Goal: Task Accomplishment & Management: Manage account settings

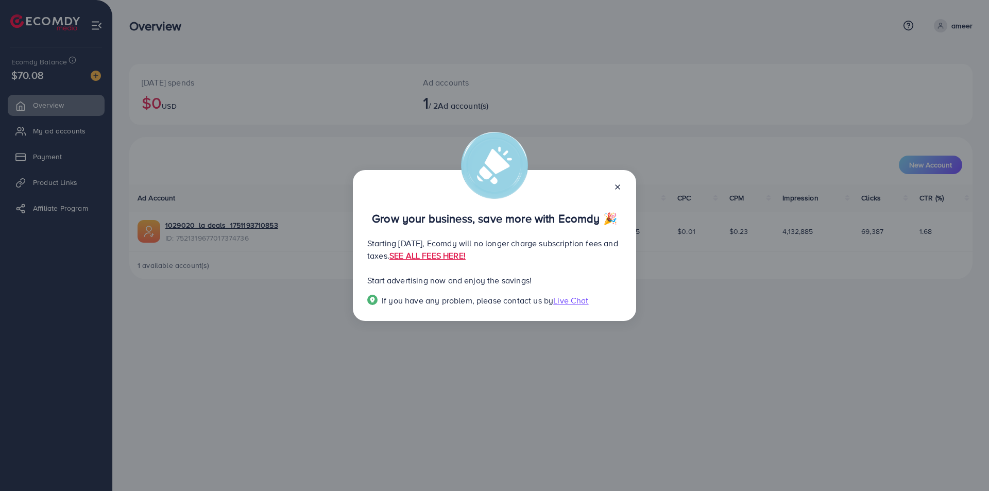
drag, startPoint x: 619, startPoint y: 188, endPoint x: 555, endPoint y: 192, distance: 64.5
click at [555, 192] on div "Grow your business, save more with Ecomdy 🎉 Starting [DATE], Ecomdy will no lon…" at bounding box center [494, 245] width 283 height 151
click at [561, 190] on div at bounding box center [494, 186] width 255 height 12
click at [619, 185] on line at bounding box center [618, 187] width 4 height 4
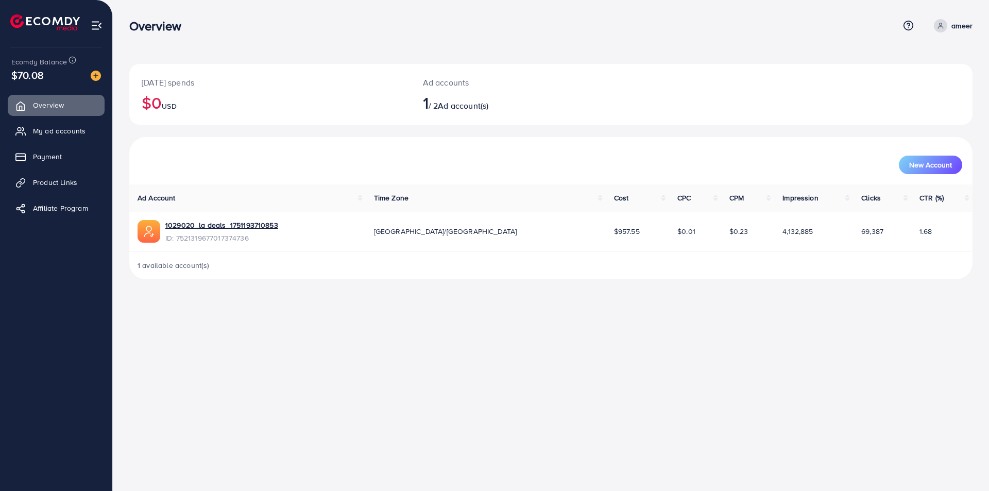
click at [384, 331] on div "Overview Help Center Contact Support Term and policy About Us ameer Profile Log…" at bounding box center [494, 245] width 989 height 491
drag, startPoint x: 249, startPoint y: 302, endPoint x: 264, endPoint y: 301, distance: 15.0
click at [249, 302] on div "Overview Help Center Contact Support Term and policy About Us ameer Profile Log…" at bounding box center [494, 245] width 989 height 491
click at [53, 131] on span "My ad accounts" at bounding box center [62, 131] width 53 height 10
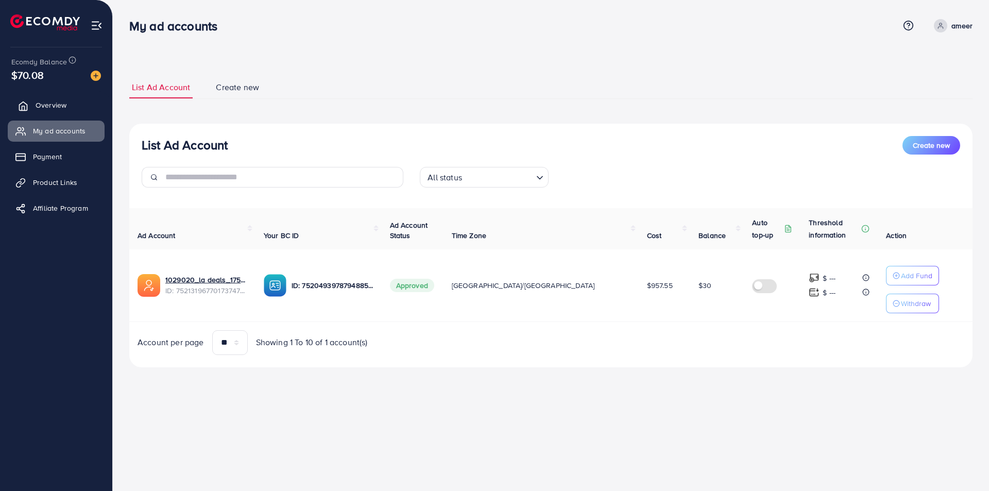
click at [39, 109] on span "Overview" at bounding box center [51, 105] width 31 height 10
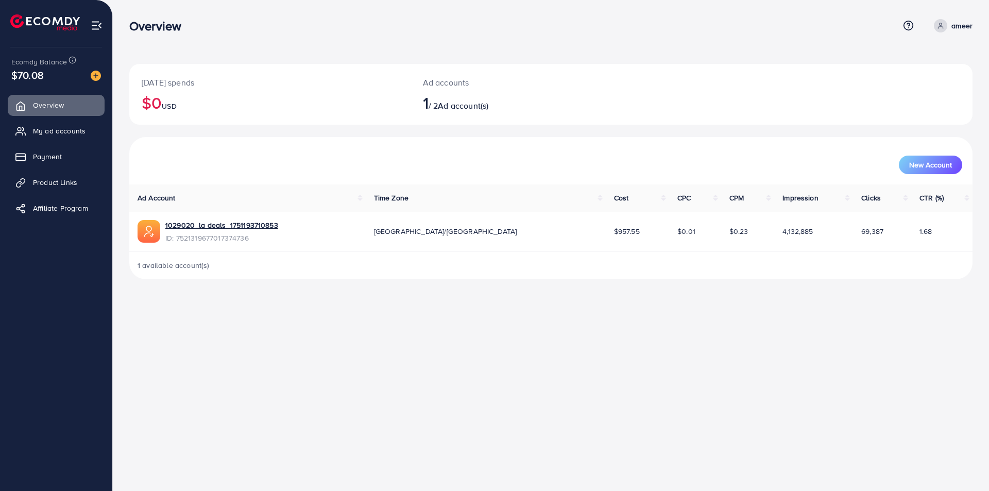
click at [937, 23] on span at bounding box center [940, 25] width 13 height 13
click at [925, 61] on link "Profile" at bounding box center [923, 61] width 98 height 23
select select "********"
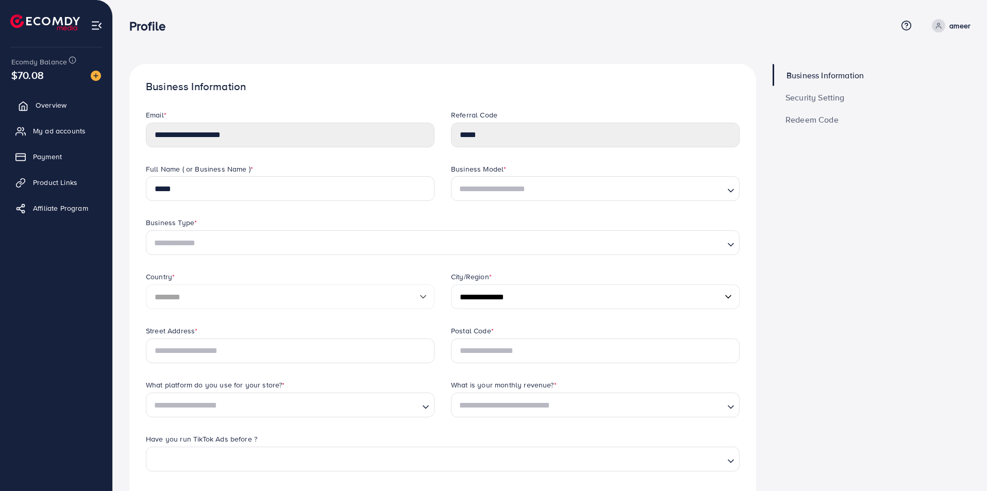
click at [39, 103] on span "Overview" at bounding box center [51, 105] width 31 height 10
